Goal: Check status

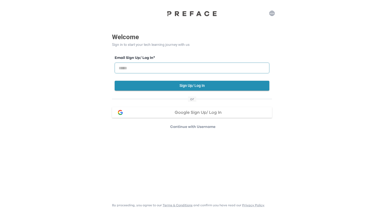
click at [143, 67] on input "email" at bounding box center [192, 68] width 155 height 11
type input "**********"
click at [163, 86] on button "Sign Up/ Log In" at bounding box center [192, 86] width 155 height 10
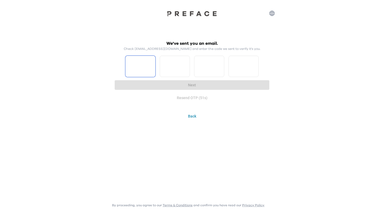
click at [141, 65] on input "Please enter OTP character 1" at bounding box center [140, 66] width 30 height 21
type input "*"
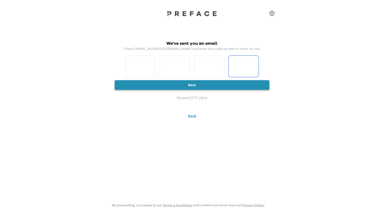
type input "*"
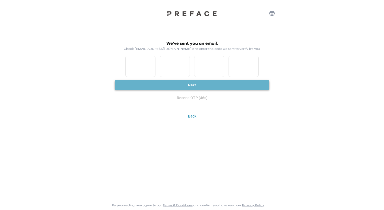
click at [176, 87] on button "Next" at bounding box center [192, 85] width 155 height 10
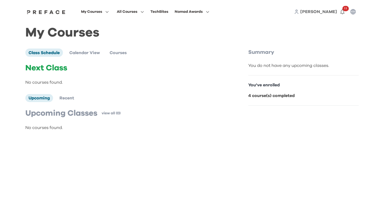
click at [264, 96] on b "4 course(s) completed" at bounding box center [271, 96] width 46 height 4
click at [261, 86] on p "You've enrolled" at bounding box center [303, 85] width 110 height 6
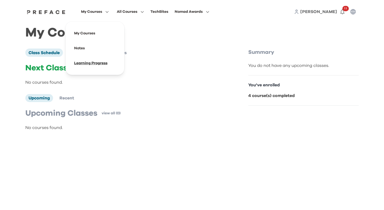
click at [92, 62] on span at bounding box center [95, 63] width 50 height 15
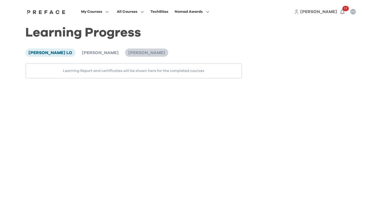
click at [128, 52] on span "Caleb Chan" at bounding box center [146, 53] width 37 height 4
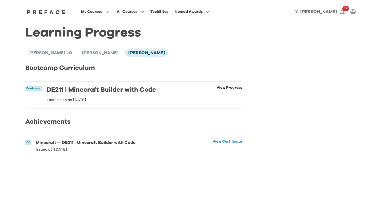
click at [229, 87] on link "View Progress" at bounding box center [229, 94] width 26 height 16
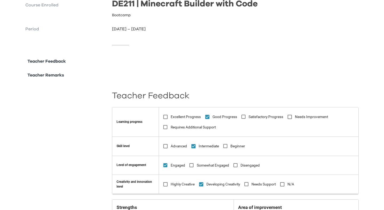
scroll to position [55, 0]
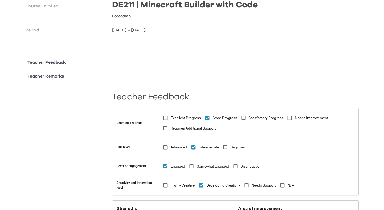
click at [59, 63] on p "Teacher Feedback" at bounding box center [46, 62] width 38 height 6
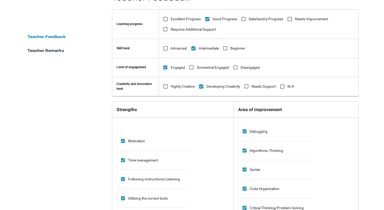
scroll to position [140, 0]
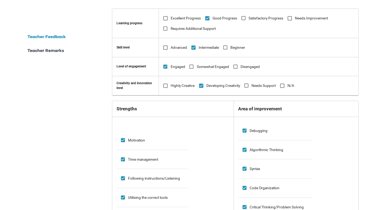
click at [50, 52] on p "Teacher Remarks" at bounding box center [45, 50] width 37 height 6
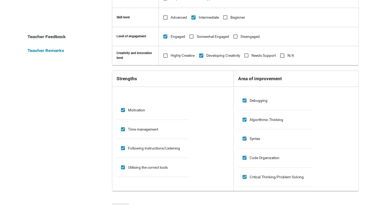
scroll to position [0, 0]
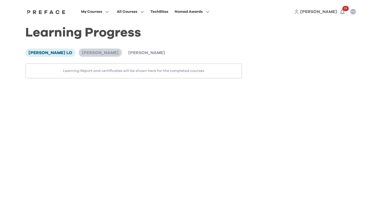
click at [82, 52] on span "Homan Tam" at bounding box center [100, 53] width 37 height 4
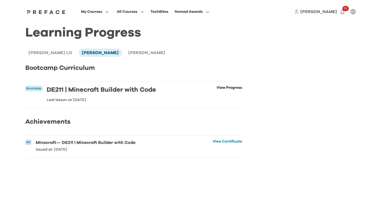
click at [228, 88] on link "View Progress" at bounding box center [229, 94] width 26 height 16
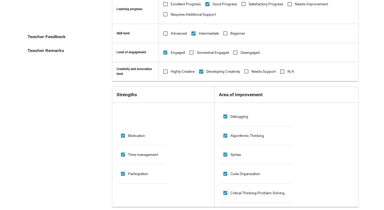
scroll to position [98, 0]
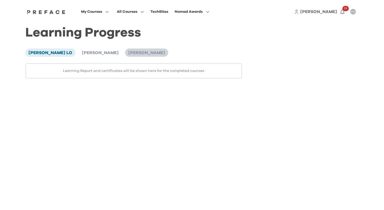
click at [128, 53] on span "Caleb Chan" at bounding box center [146, 53] width 37 height 4
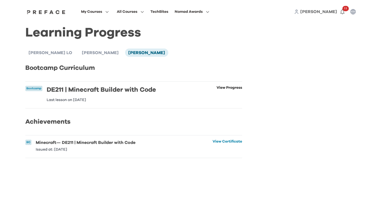
click at [231, 88] on link "View Progress" at bounding box center [229, 94] width 26 height 16
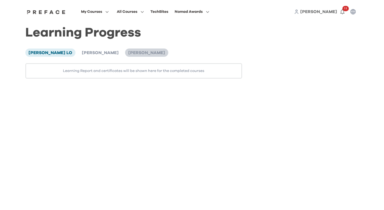
click at [128, 52] on span "Caleb Chan" at bounding box center [146, 53] width 37 height 4
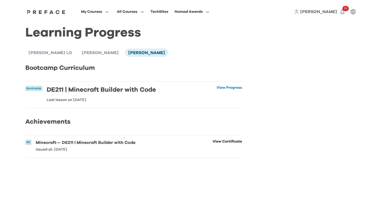
click at [227, 141] on link "View Certificate" at bounding box center [227, 146] width 30 height 12
click at [82, 54] on span "Homan Tam" at bounding box center [100, 53] width 37 height 4
click at [221, 141] on link "View Certificate" at bounding box center [227, 146] width 30 height 12
